Goal: Find specific page/section: Find specific page/section

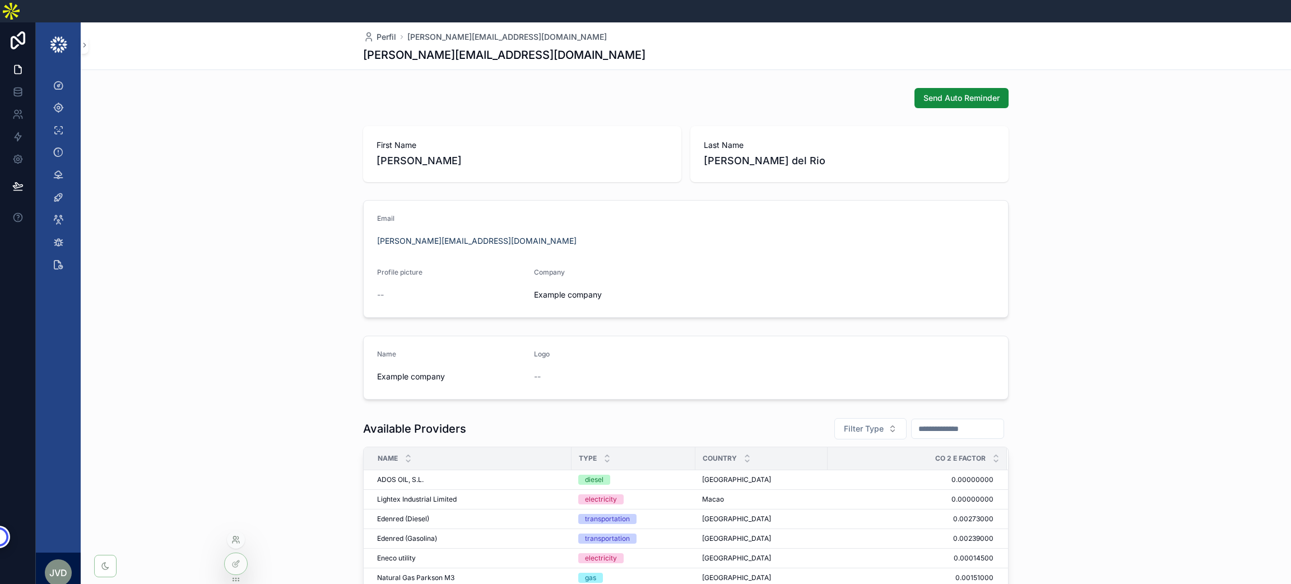
click at [231, 542] on icon at bounding box center [235, 539] width 9 height 9
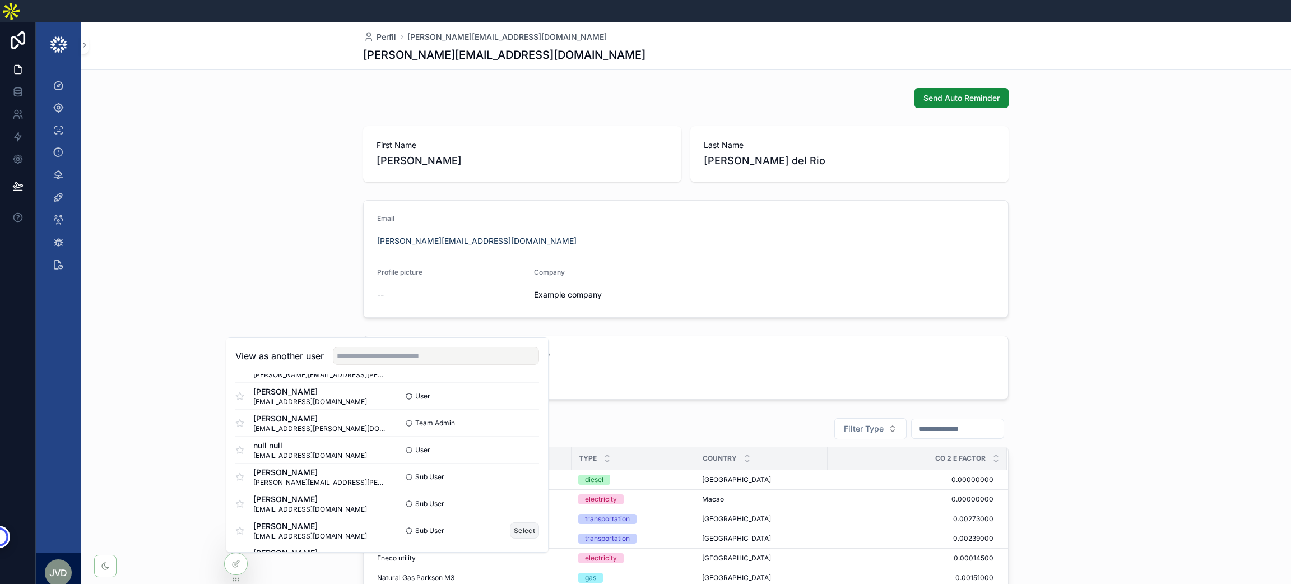
scroll to position [680, 0]
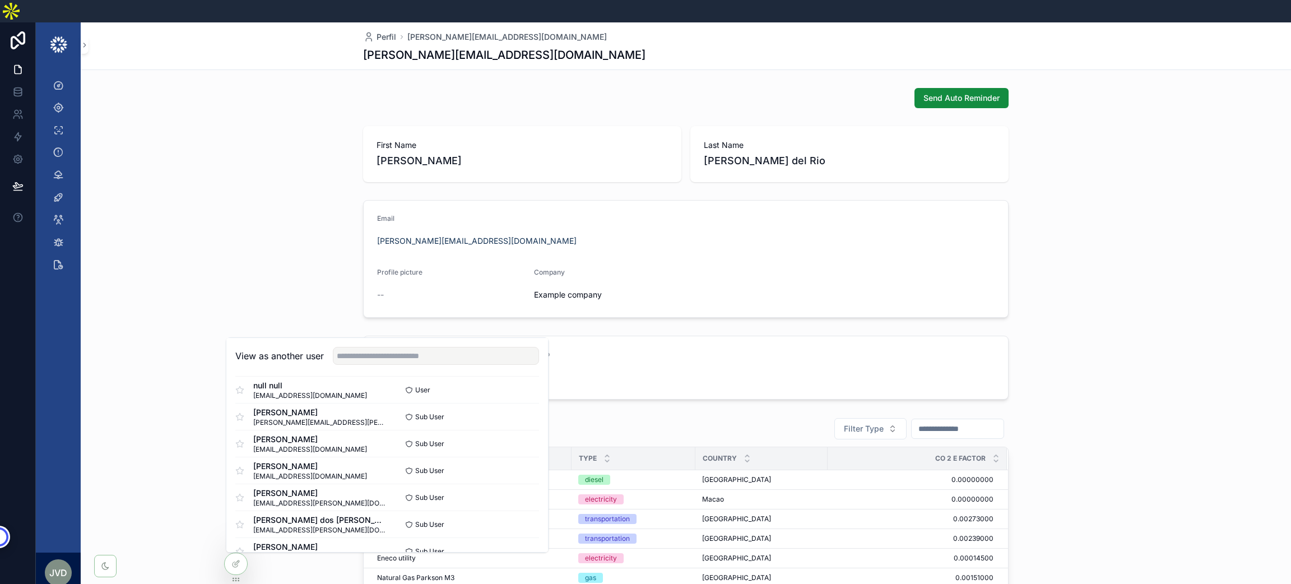
click at [170, 147] on div "First Name [PERSON_NAME] Last Name [PERSON_NAME]" at bounding box center [686, 154] width 1210 height 65
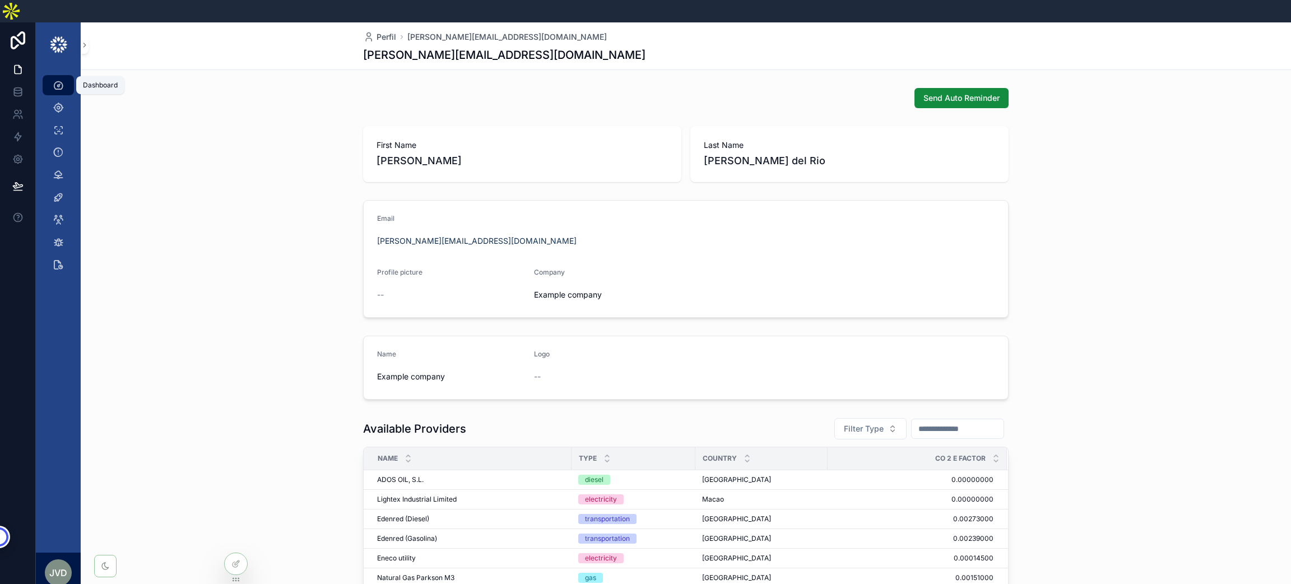
click at [49, 76] on div "Dashboard" at bounding box center [58, 85] width 18 height 18
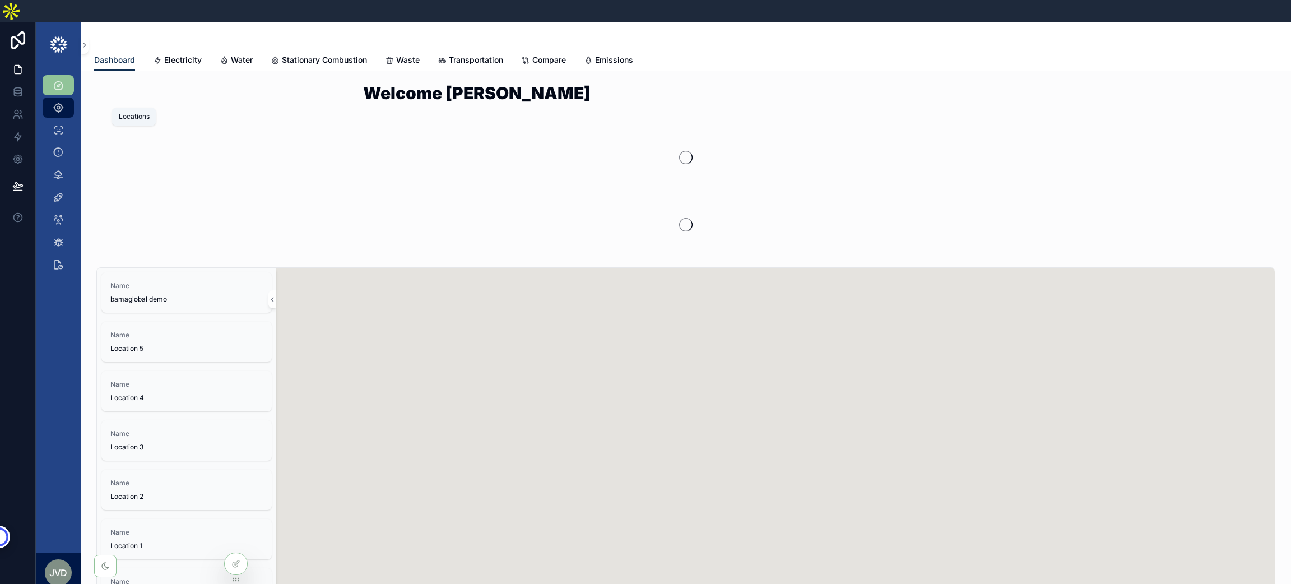
click at [54, 102] on icon "scrollable content" at bounding box center [58, 107] width 11 height 11
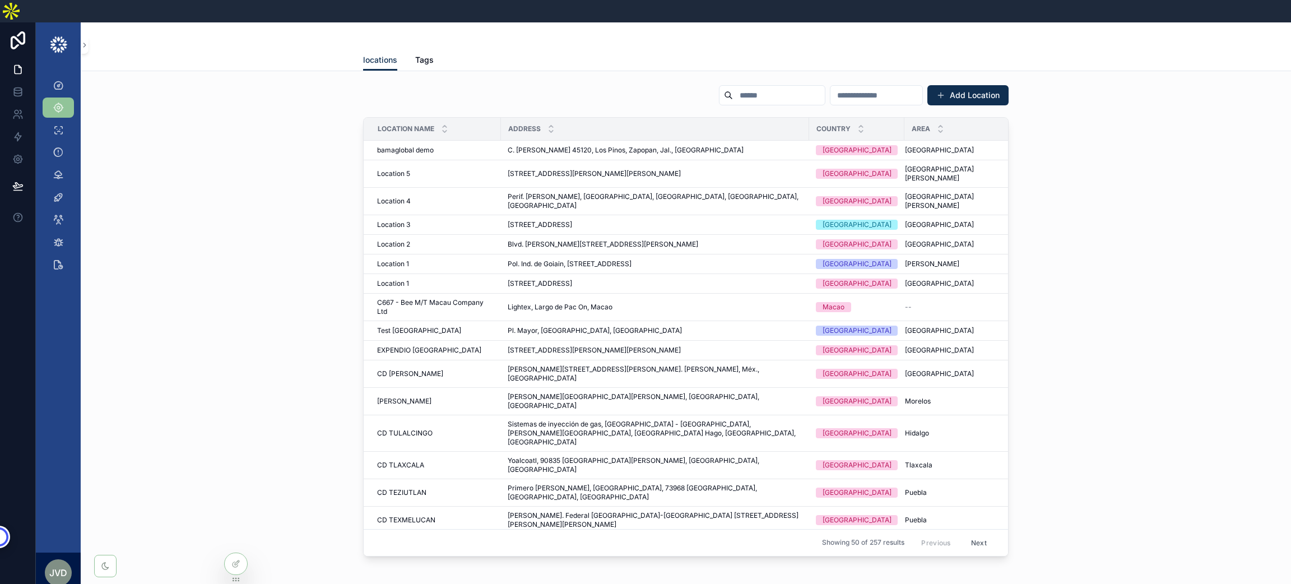
click at [830, 87] on input "scrollable content" at bounding box center [876, 95] width 92 height 16
click at [733, 87] on input "scrollable content" at bounding box center [779, 95] width 92 height 16
type input "*****"
click at [53, 80] on icon "scrollable content" at bounding box center [58, 85] width 11 height 11
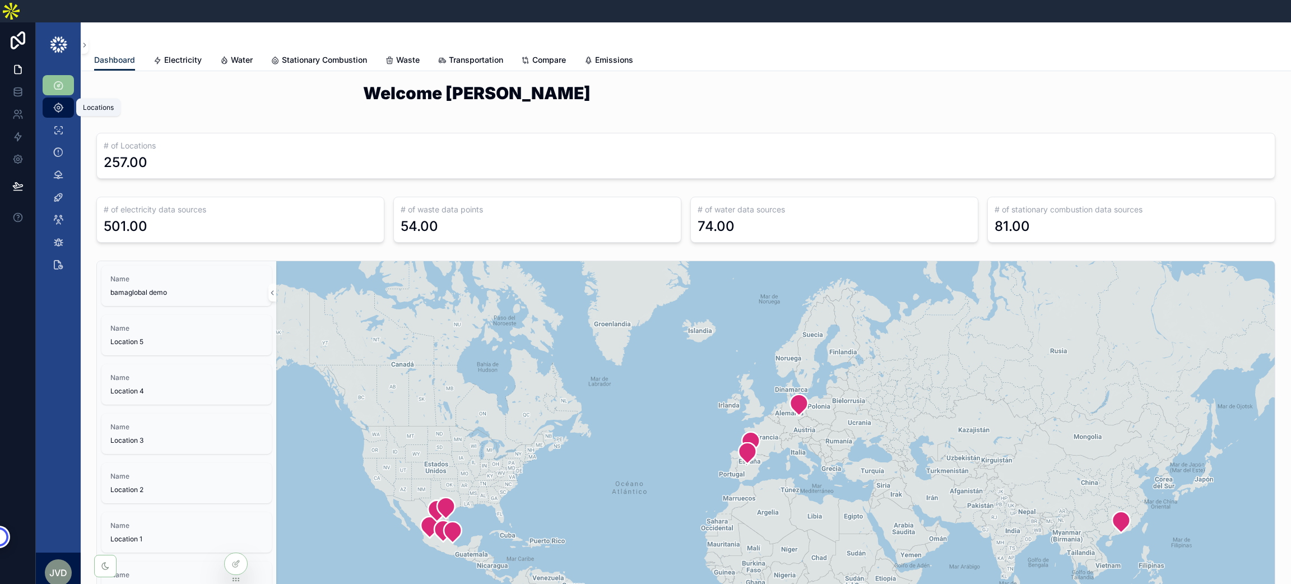
click at [57, 102] on icon "scrollable content" at bounding box center [58, 107] width 11 height 11
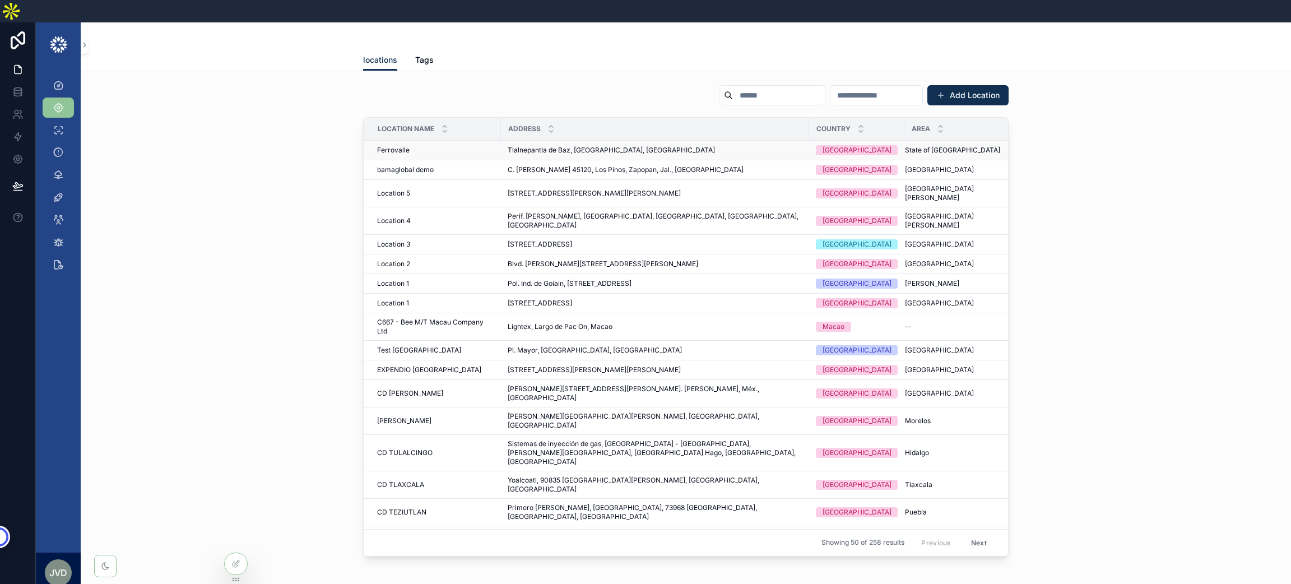
click at [391, 146] on span "Ferrovalle" at bounding box center [393, 150] width 32 height 9
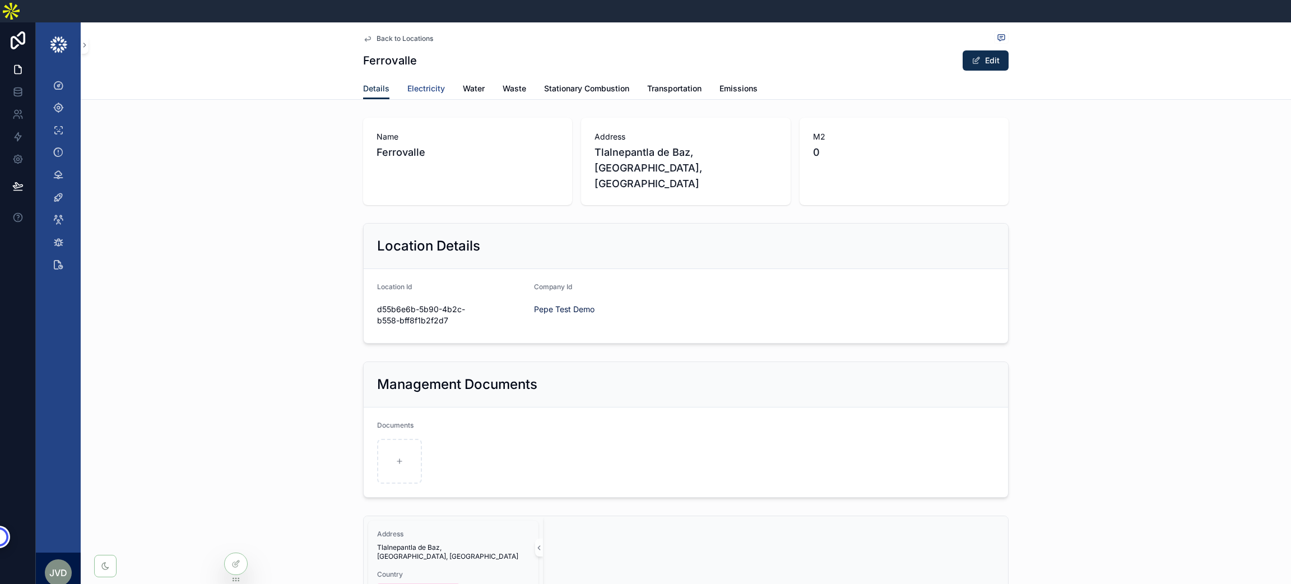
click at [420, 83] on span "Electricity" at bounding box center [426, 88] width 38 height 11
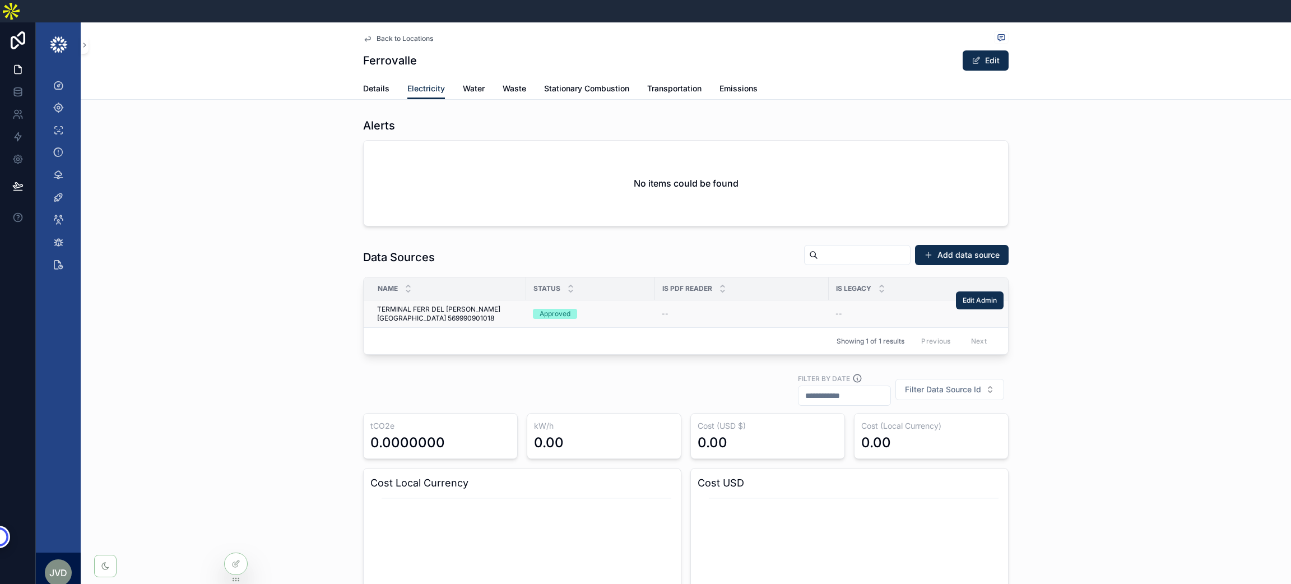
click at [413, 305] on span "TERMINAL FERR DEL [PERSON_NAME][GEOGRAPHIC_DATA] 569990901018" at bounding box center [448, 314] width 142 height 18
